Goal: Navigation & Orientation: Find specific page/section

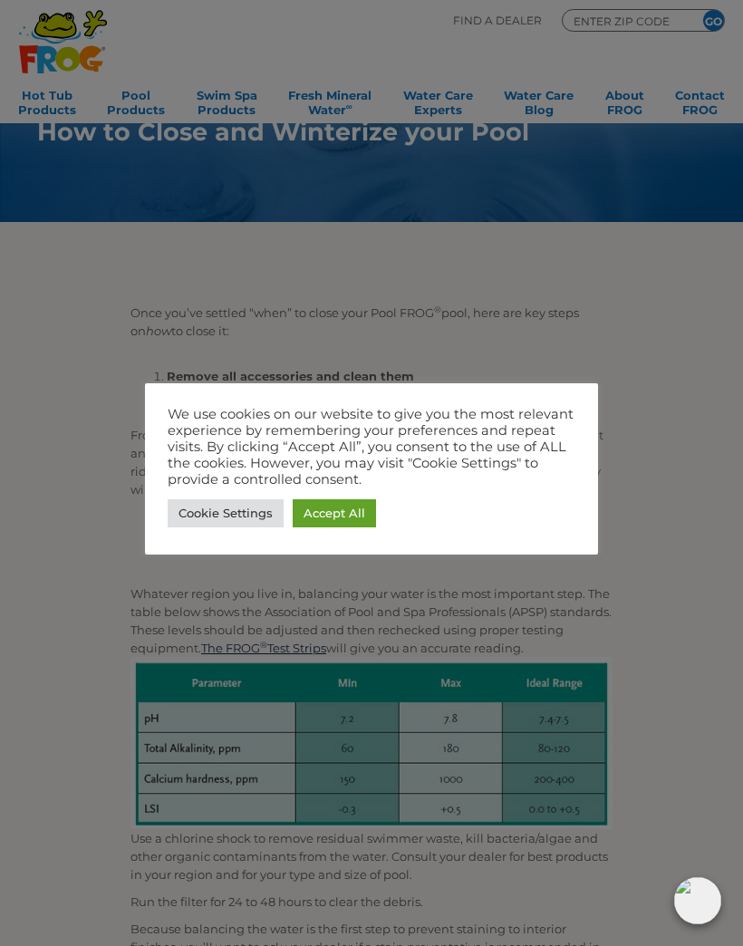
click at [327, 502] on link "Accept All" at bounding box center [334, 513] width 83 height 28
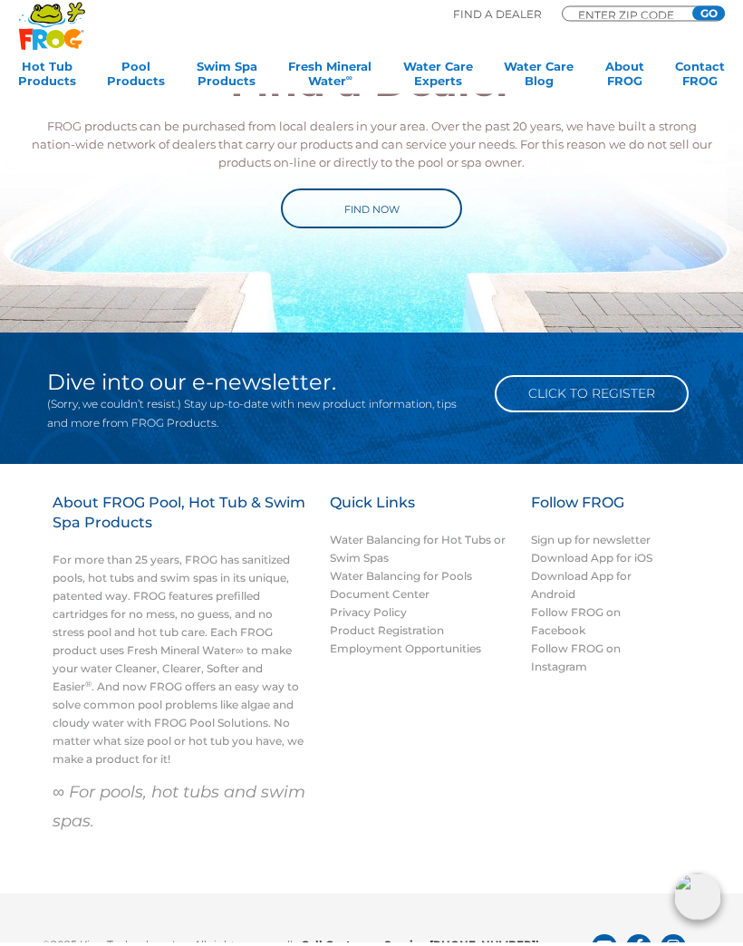
scroll to position [3060, 0]
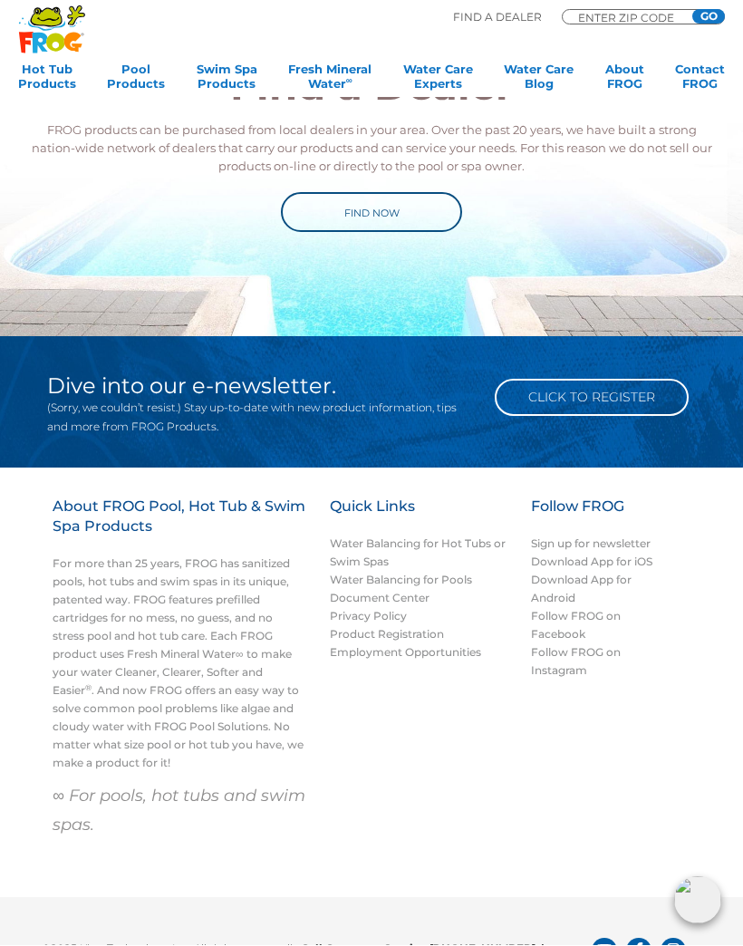
click at [349, 205] on link "Find Now" at bounding box center [371, 213] width 181 height 40
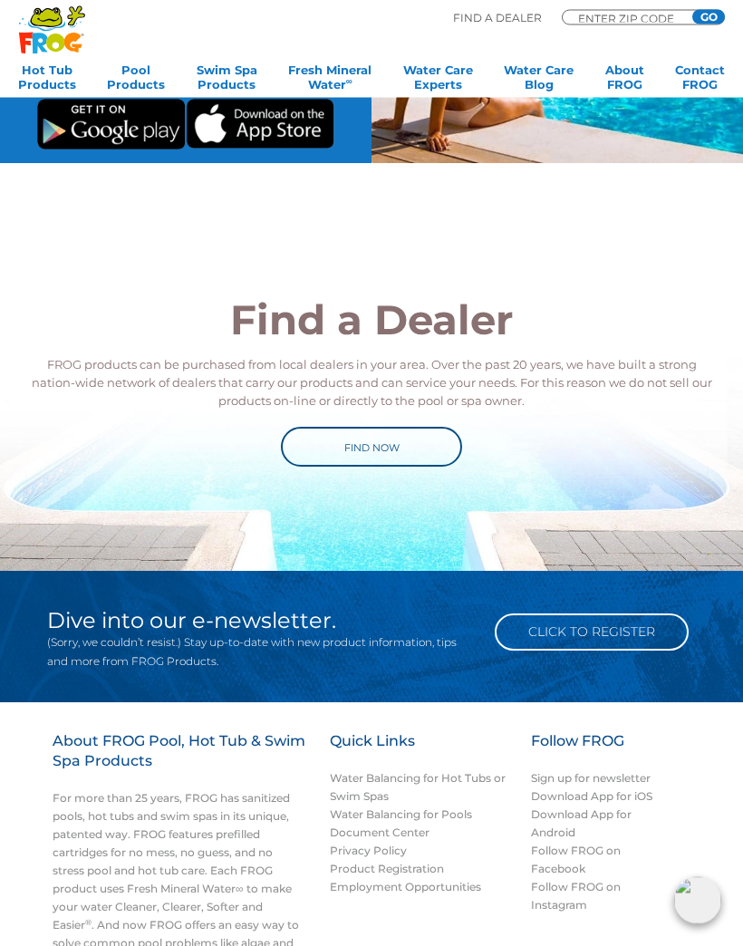
scroll to position [2822, 0]
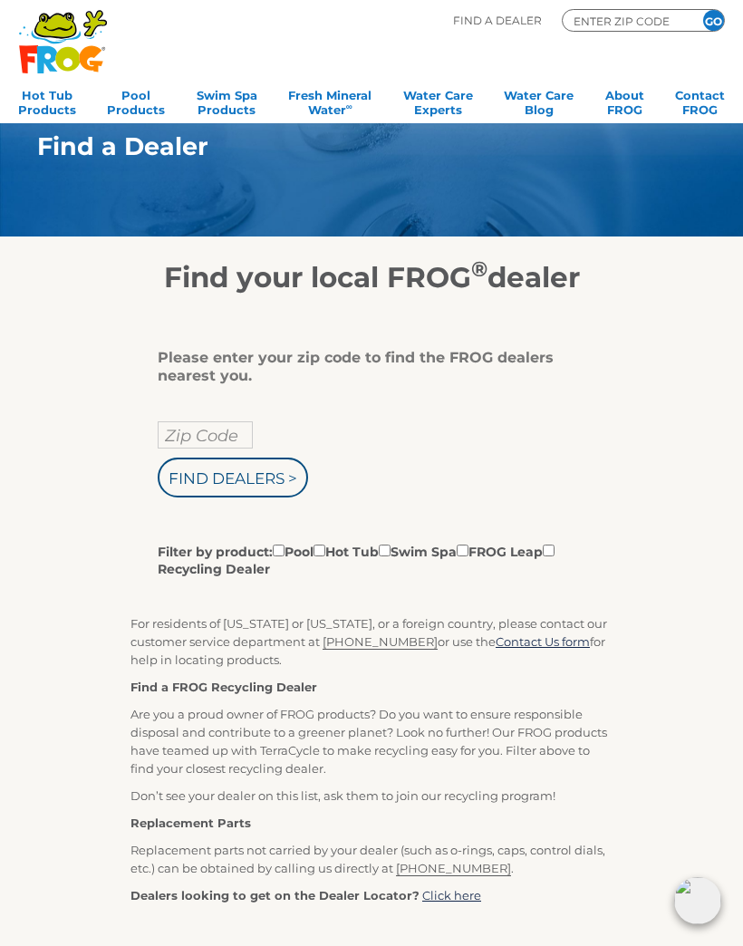
click at [185, 434] on input "Zip Code" at bounding box center [205, 434] width 95 height 27
type input "46307"
click at [469, 554] on input "Filter by product: Pool Hot Tub Swim Spa FROG Leap Recycling Dealer" at bounding box center [463, 551] width 12 height 12
checkbox input "true"
click at [253, 487] on input "Find Dealers >" at bounding box center [233, 478] width 150 height 40
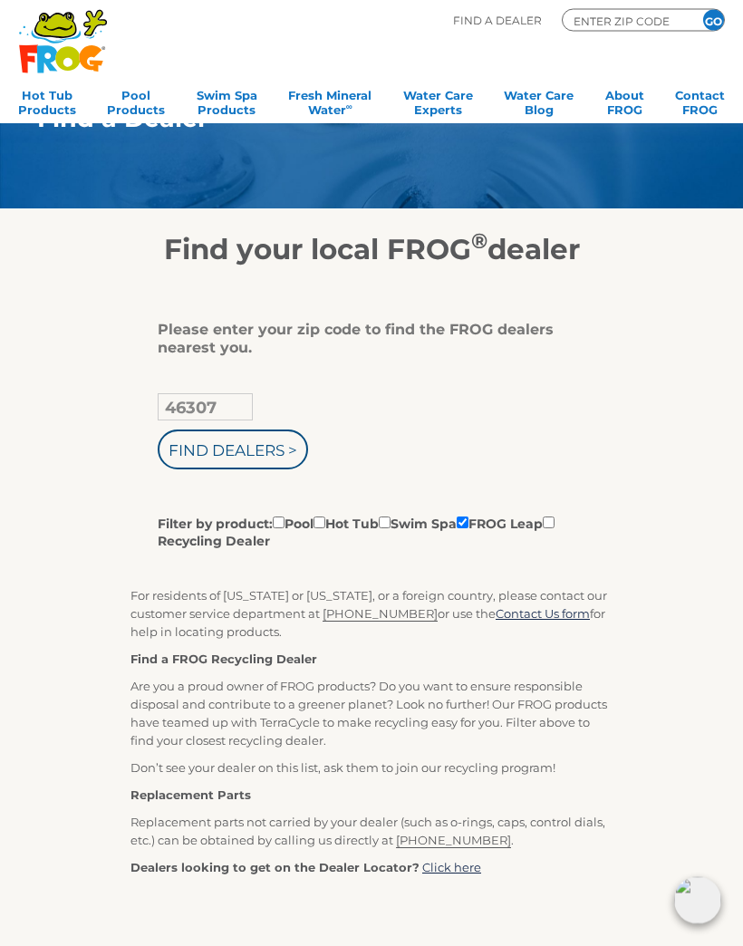
scroll to position [13, 0]
